Goal: Communication & Community: Answer question/provide support

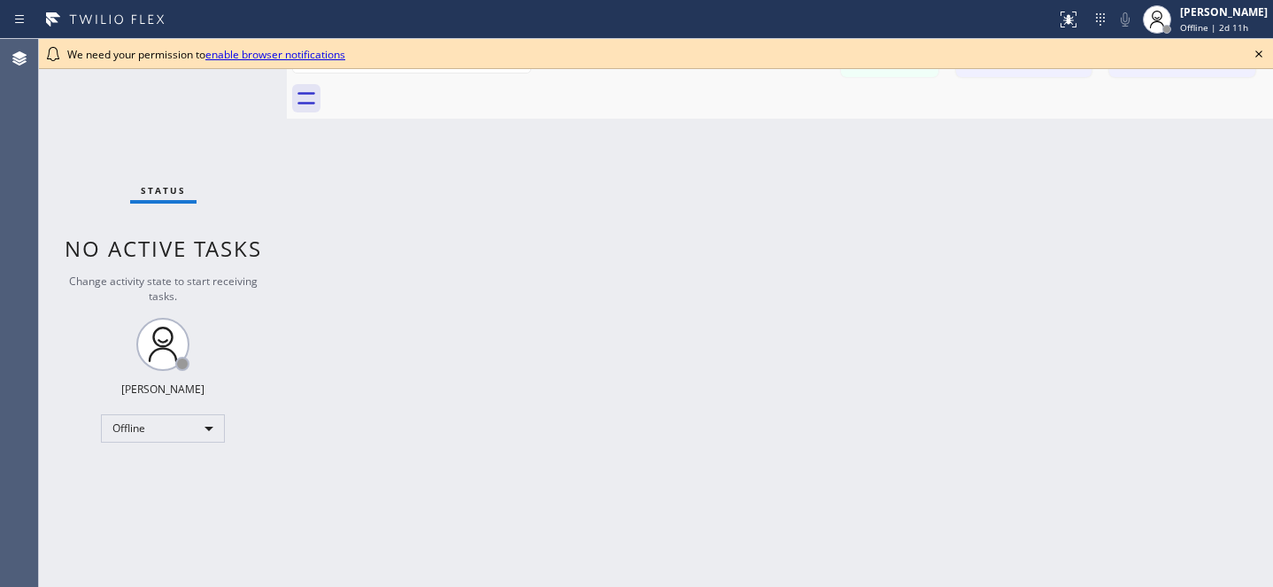
click at [1267, 52] on icon at bounding box center [1258, 53] width 21 height 21
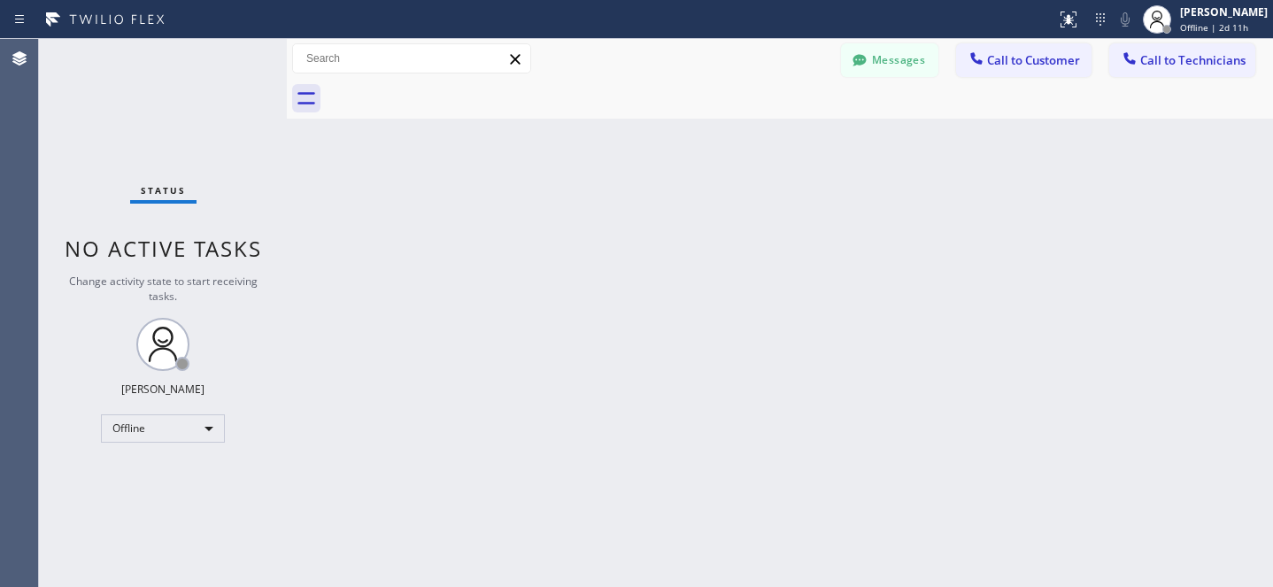
drag, startPoint x: 889, startPoint y: 54, endPoint x: 600, endPoint y: 110, distance: 293.9
click at [889, 54] on button "Messages" at bounding box center [889, 60] width 97 height 34
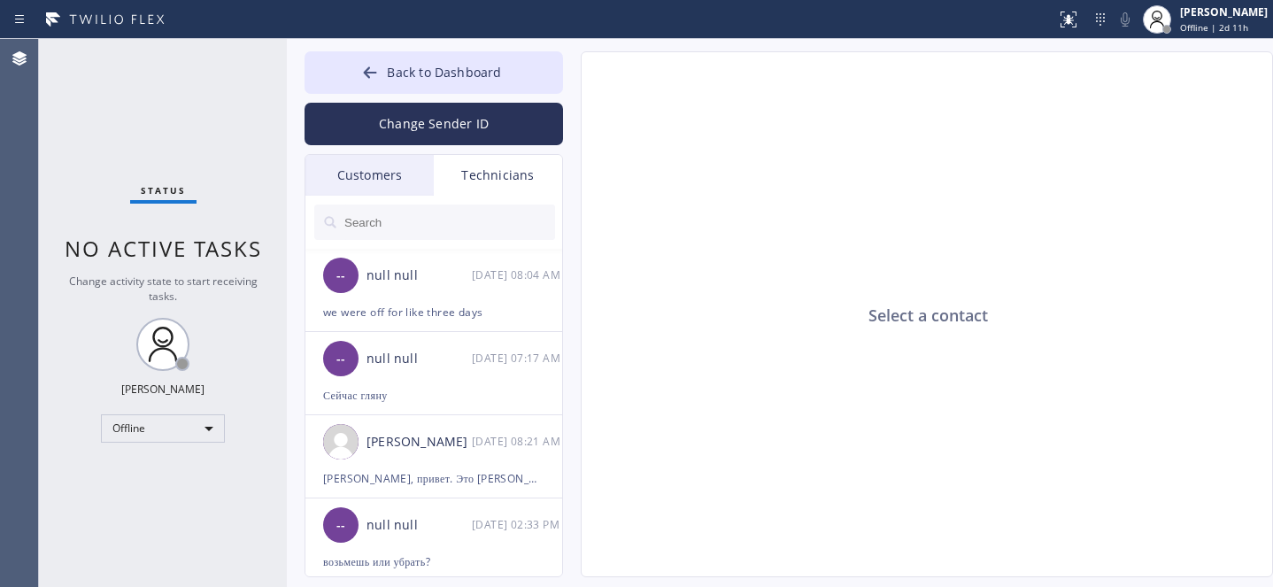
click at [365, 175] on div "Customers" at bounding box center [369, 175] width 128 height 41
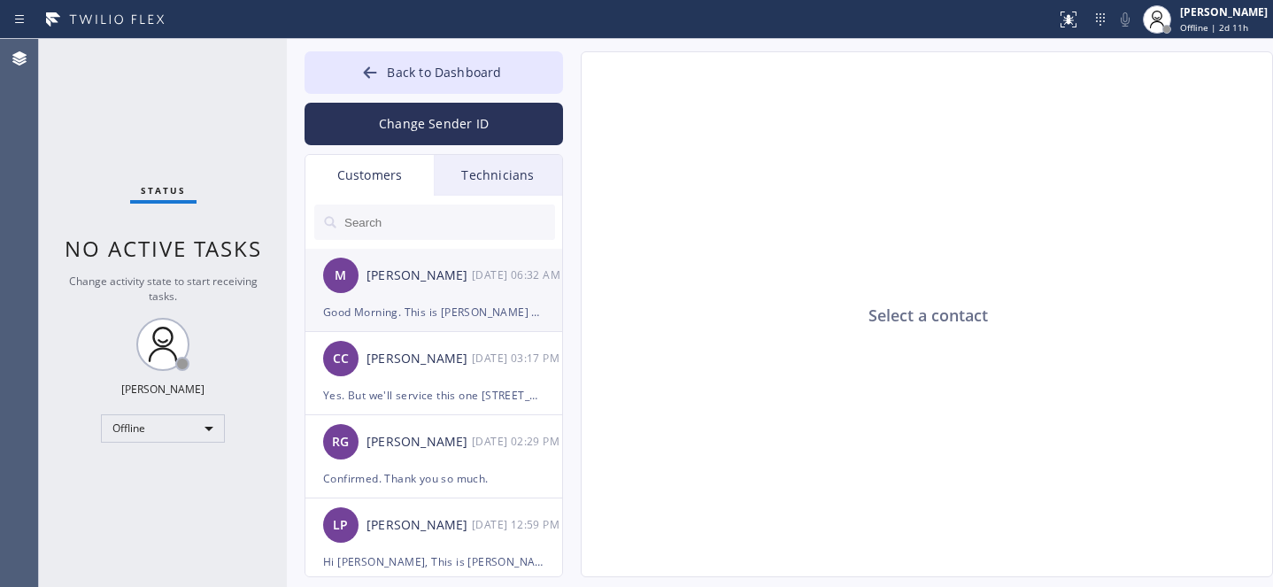
click at [467, 297] on div "M [PERSON_NAME] [DATE] 06:32 AM" at bounding box center [434, 275] width 258 height 53
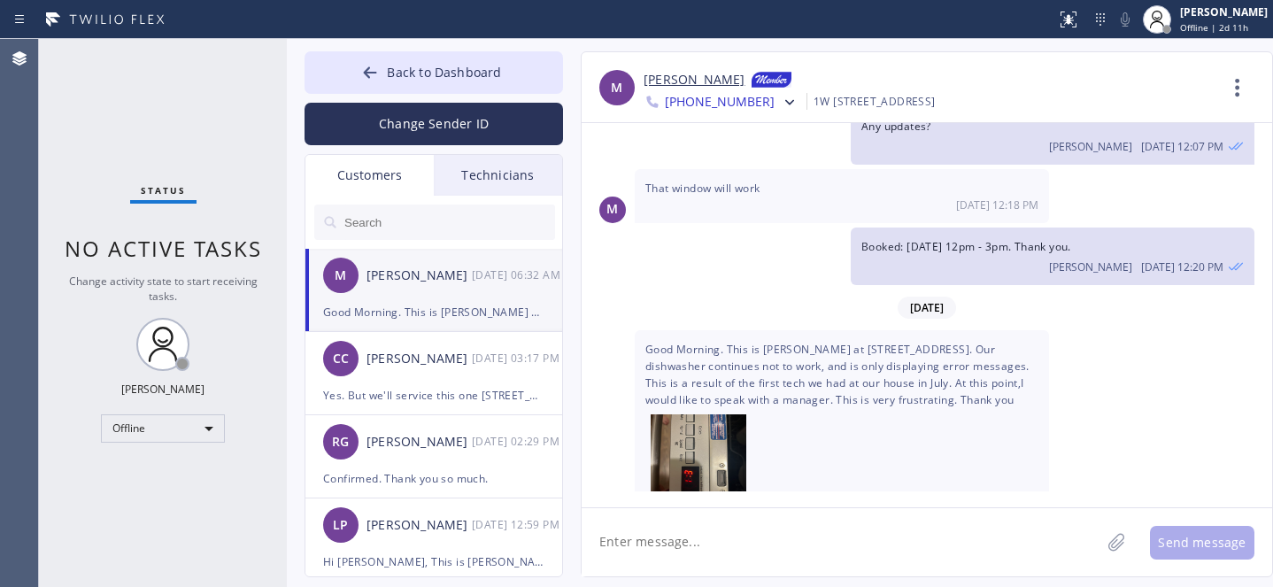
scroll to position [1843, 0]
click at [438, 387] on div "Yes. But we'll service this one [STREET_ADDRESS] booked on [DATE]." at bounding box center [433, 395] width 221 height 20
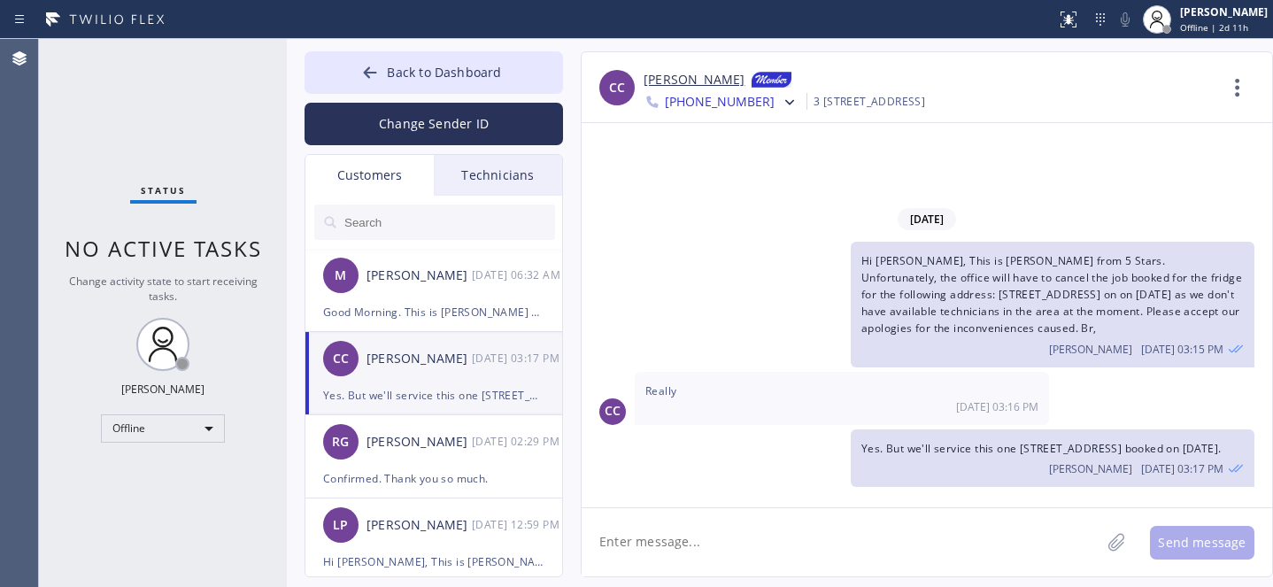
scroll to position [0, 0]
click at [393, 57] on button "Back to Dashboard" at bounding box center [434, 72] width 258 height 42
